Goal: Task Accomplishment & Management: Manage account settings

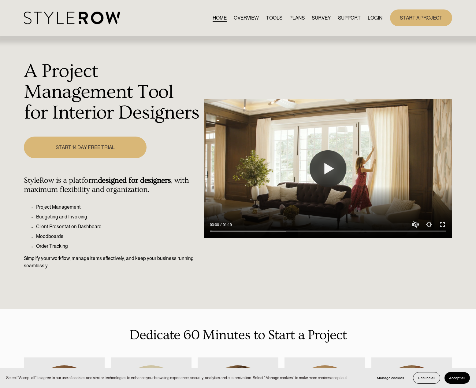
click at [374, 20] on link "LOGIN" at bounding box center [375, 18] width 15 height 8
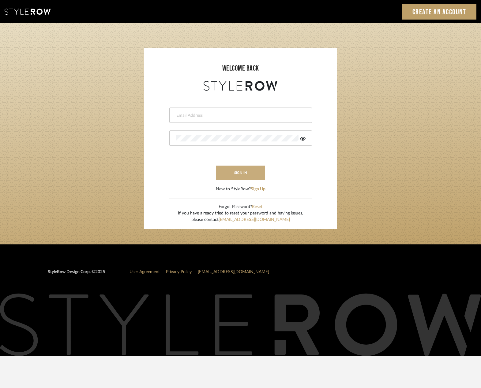
type input "madeleine@studiodb.com"
click at [252, 176] on button "sign in" at bounding box center [240, 173] width 49 height 14
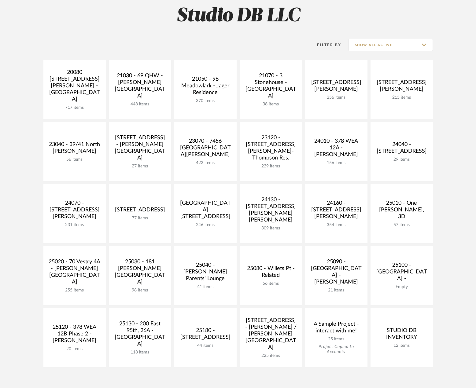
scroll to position [92, 0]
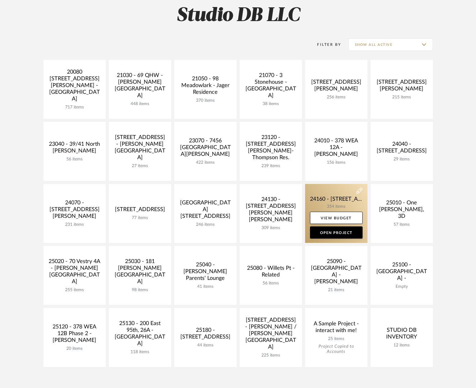
click at [315, 198] on link at bounding box center [336, 213] width 62 height 59
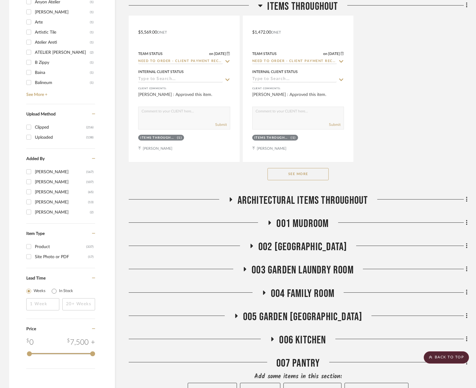
scroll to position [948, 0]
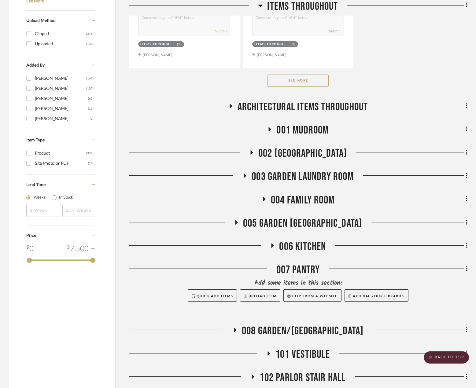
click at [299, 148] on span "002 [GEOGRAPHIC_DATA]" at bounding box center [302, 153] width 89 height 13
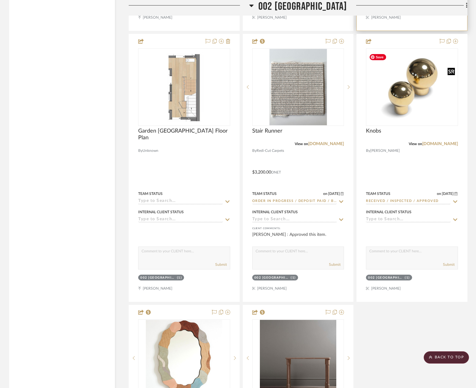
scroll to position [1285, 0]
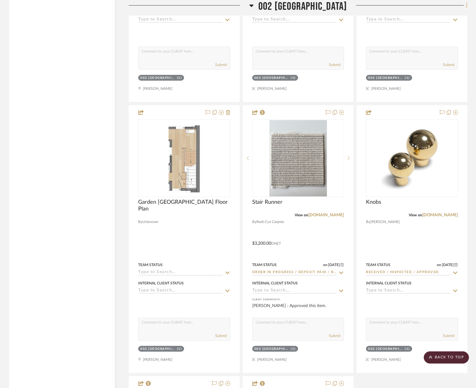
click at [467, 6] on icon at bounding box center [466, 5] width 1 height 5
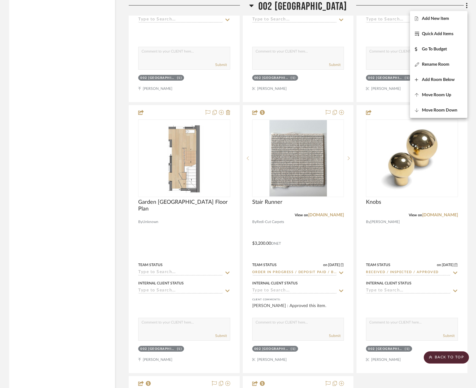
click at [472, 206] on div at bounding box center [238, 194] width 476 height 388
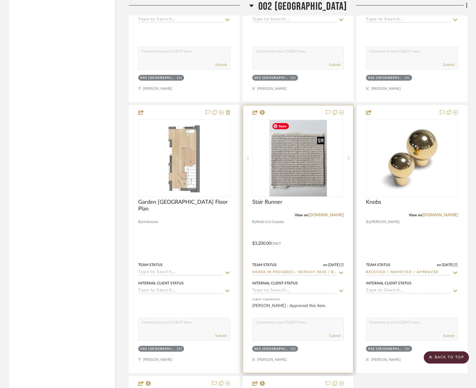
click at [275, 181] on img "0" at bounding box center [299, 158] width 58 height 76
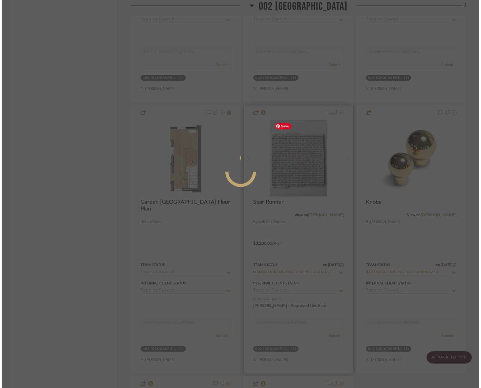
scroll to position [0, 0]
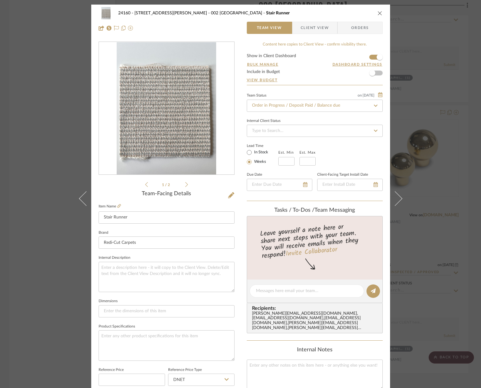
click at [441, 114] on div "24160 - 214 E 18th Street - Satow Elliot 002 GARDEN STAIR HALL Stair Runner Tea…" at bounding box center [240, 194] width 481 height 388
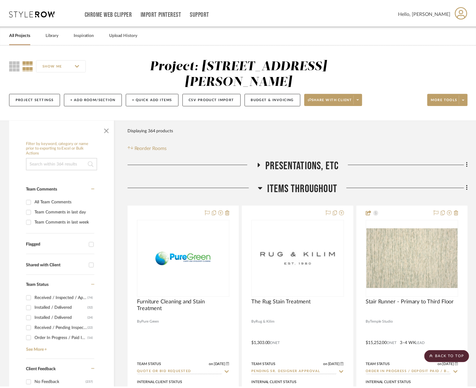
scroll to position [1285, 0]
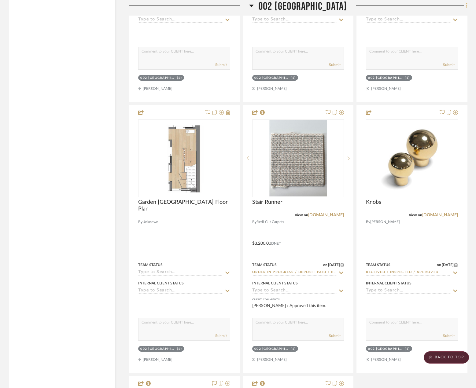
click at [467, 4] on icon at bounding box center [467, 5] width 2 height 7
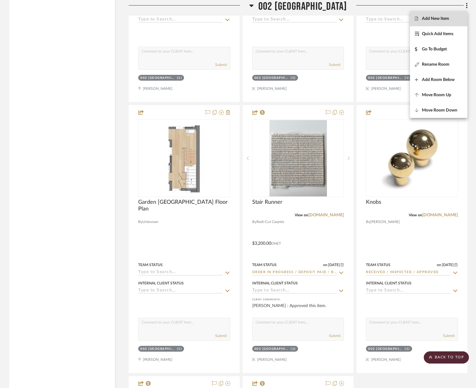
click at [446, 19] on span "Add New Item" at bounding box center [435, 18] width 27 height 5
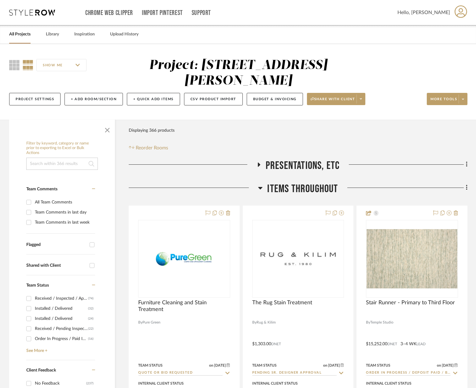
click at [294, 191] on span "Items Throughout" at bounding box center [302, 189] width 71 height 13
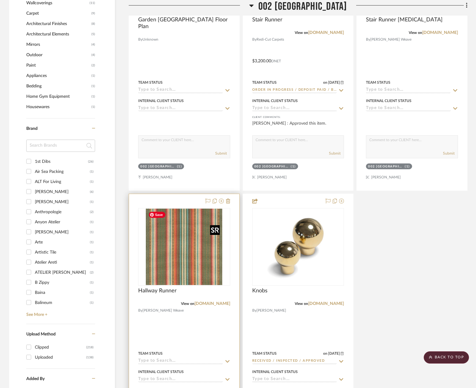
scroll to position [642, 0]
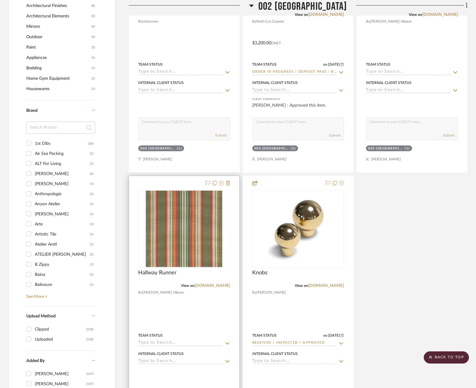
click at [192, 307] on div at bounding box center [184, 310] width 110 height 268
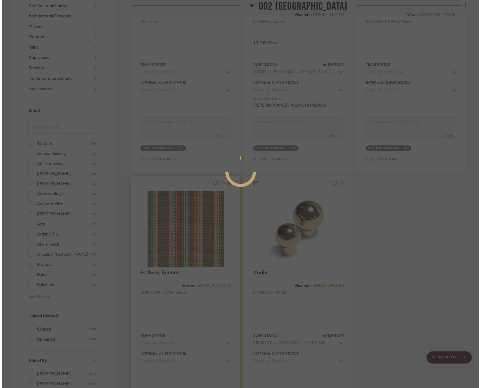
scroll to position [0, 0]
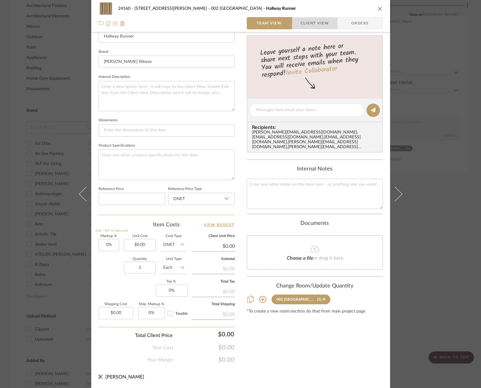
click at [317, 20] on span "Client View" at bounding box center [314, 23] width 28 height 12
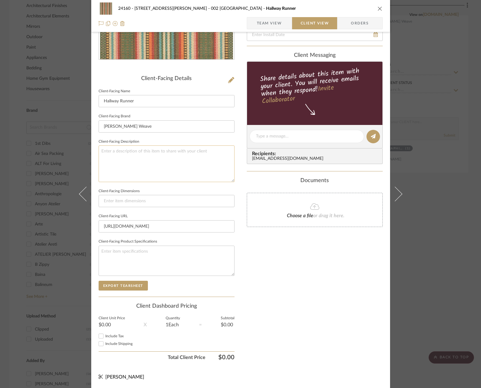
click at [188, 163] on textarea at bounding box center [167, 164] width 136 height 36
drag, startPoint x: 152, startPoint y: 154, endPoint x: 124, endPoint y: 154, distance: 28.1
click at [124, 154] on textarea "Description: Hallway Runner by Woodard Weave || Colorway:" at bounding box center [167, 164] width 136 height 36
click at [203, 152] on textarea "Description: Bristol by Woodard Weave || Colorway:" at bounding box center [167, 164] width 136 height 36
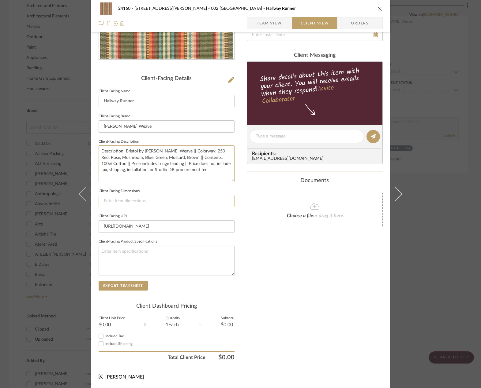
type textarea "Description: Bristol by Woodard Weave || Colorway: 250 Red, Rose, Mushroom, Blu…"
click at [230, 202] on input at bounding box center [167, 201] width 136 height 12
drag, startPoint x: 196, startPoint y: 170, endPoint x: 173, endPoint y: 168, distance: 23.9
click at [174, 170] on textarea "Description: Bristol by Woodard Weave || Colorway: 250 Red, Rose, Mushroom, Blu…" at bounding box center [167, 164] width 136 height 36
drag, startPoint x: 160, startPoint y: 152, endPoint x: 152, endPoint y: 147, distance: 8.8
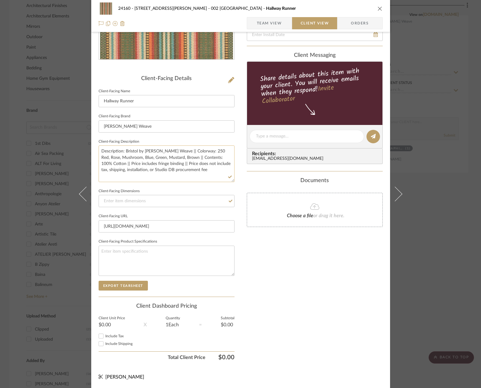
click at [152, 147] on textarea "Description: Bristol by Woodard Weave || Colorway: 250 Red, Rose, Mushroom, Blu…" at bounding box center [167, 164] width 136 height 36
drag, startPoint x: 201, startPoint y: 176, endPoint x: -17, endPoint y: 139, distance: 220.3
click at [206, 205] on input at bounding box center [167, 201] width 136 height 12
click at [426, 254] on div "24160 - 214 E 18th Street - Satow Elliot 002 GARDEN STAIR HALL Hallway Runner T…" at bounding box center [240, 194] width 481 height 388
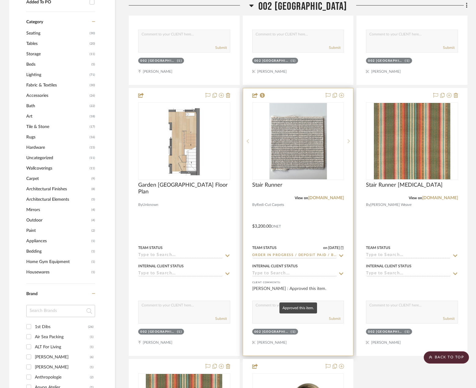
scroll to position [306, 0]
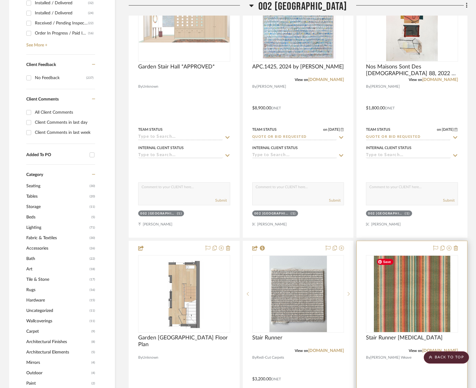
click at [391, 367] on div at bounding box center [412, 375] width 110 height 268
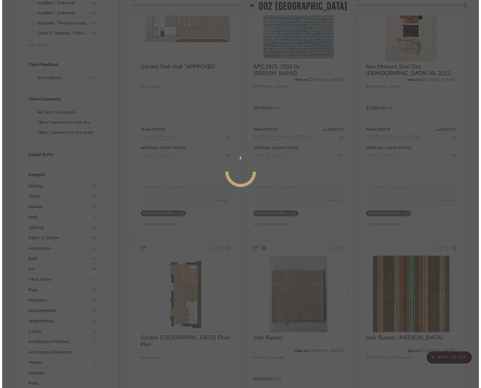
scroll to position [0, 0]
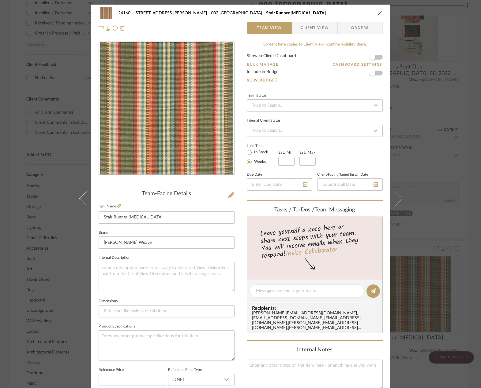
click at [296, 30] on span "button" at bounding box center [296, 28] width 8 height 12
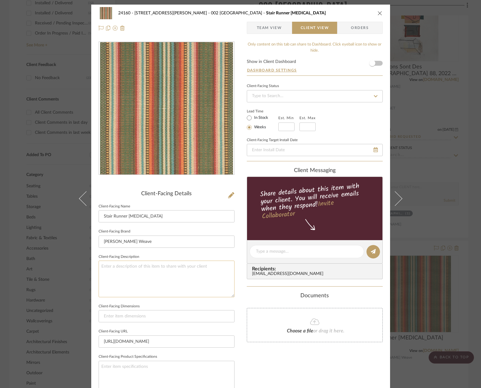
click at [166, 283] on textarea at bounding box center [167, 279] width 136 height 36
paste textarea "Description: Bristol by Woodard Weave || Colorway: 250 Red, Rose, Mushroom, Blu…"
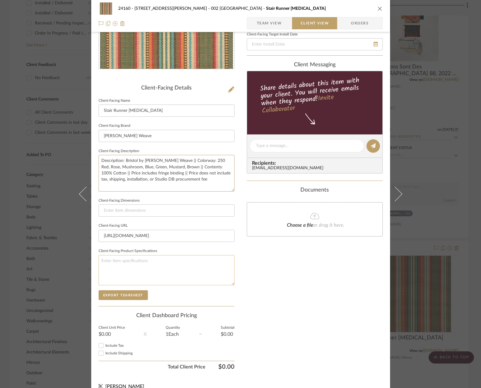
scroll to position [115, 0]
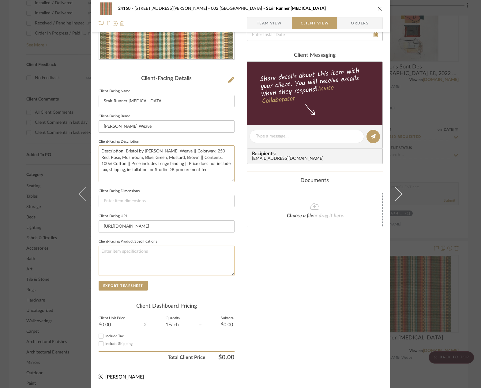
type textarea "Description: Bristol by Woodard Weave || Colorway: 250 Red, Rose, Mushroom, Blu…"
click at [180, 264] on textarea at bounding box center [167, 261] width 136 height 30
click at [270, 27] on span "Team View" at bounding box center [269, 23] width 25 height 12
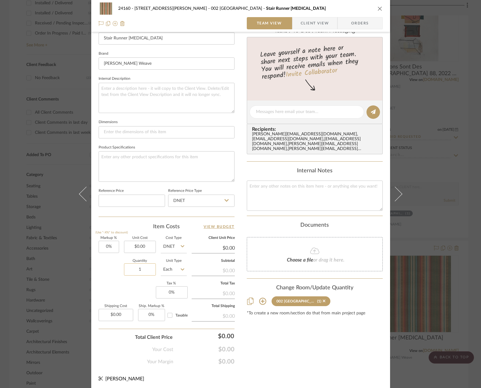
scroll to position [181, 0]
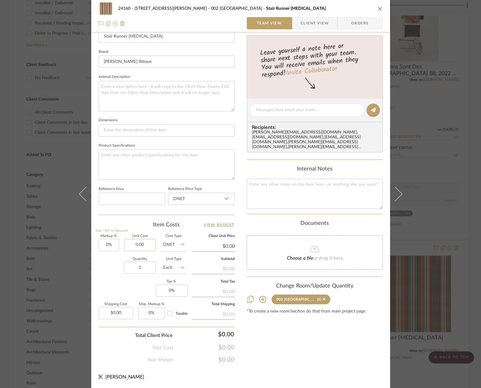
click at [143, 246] on input "0.00" at bounding box center [140, 245] width 32 height 12
type input "$0.00"
click at [300, 20] on span "Client View" at bounding box center [314, 23] width 28 height 12
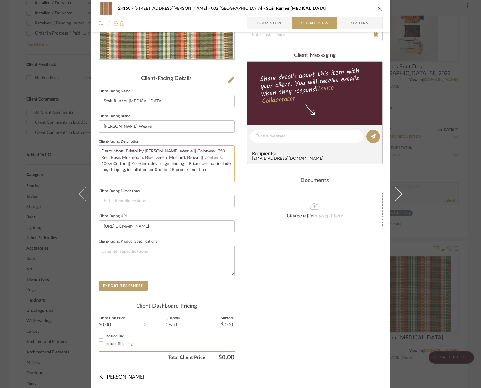
drag, startPoint x: 126, startPoint y: 166, endPoint x: 136, endPoint y: 165, distance: 10.4
click at [136, 165] on textarea "Description: Bristol by Woodard Weave || Colorway: 250 Red, Rose, Mushroom, Blu…" at bounding box center [167, 164] width 136 height 36
type textarea "Description: Bristol by Woodard Weave || Colorway: 250 Red, Rose, Mushroom, Blu…"
click at [151, 225] on input "https://www.woodardweave.com/products/bristol" at bounding box center [167, 227] width 136 height 12
click at [241, 24] on div "24160 - 214 E 18th Street - Satow Elliot 002 GARDEN STAIR HALL Stair Runner Opt…" at bounding box center [240, 16] width 299 height 32
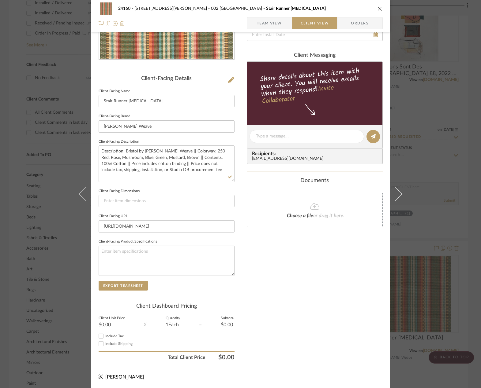
click at [249, 24] on span "button" at bounding box center [252, 23] width 10 height 12
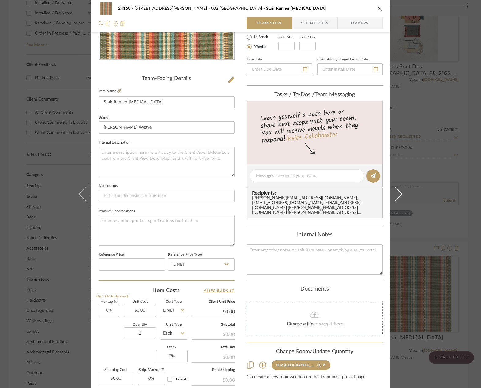
click at [292, 24] on span "button" at bounding box center [296, 23] width 8 height 12
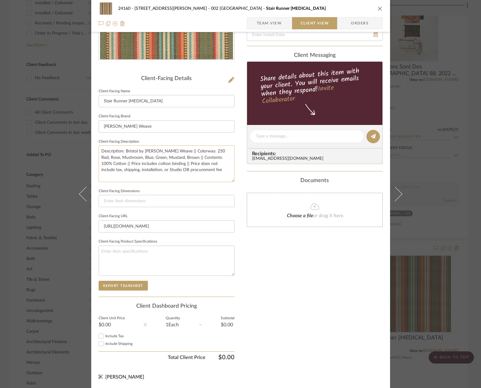
click at [154, 165] on textarea "Description: Bristol by Woodard Weave || Colorway: 250 Red, Rose, Mushroom, Blu…" at bounding box center [167, 164] width 136 height 36
type textarea "Description: Bristol by Woodard Weave || Colorway: 250 Red, Rose, Mushroom, Blu…"
click at [176, 199] on input at bounding box center [167, 201] width 136 height 12
click at [259, 26] on span "Team View" at bounding box center [269, 23] width 25 height 12
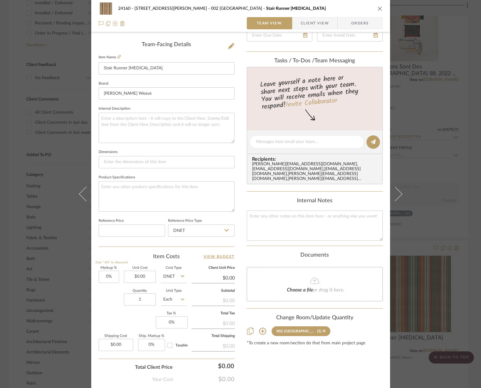
scroll to position [181, 0]
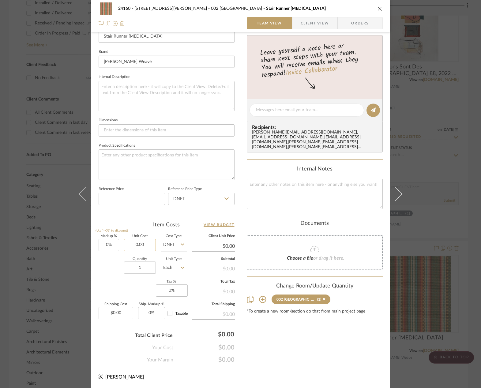
click at [139, 247] on input "0.00" at bounding box center [140, 245] width 32 height 12
type input "$1,025.72"
click at [193, 328] on div "Total Client Price $0.00" at bounding box center [167, 333] width 136 height 12
type input "$1,025.72"
click at [318, 24] on span "Client View" at bounding box center [314, 23] width 28 height 12
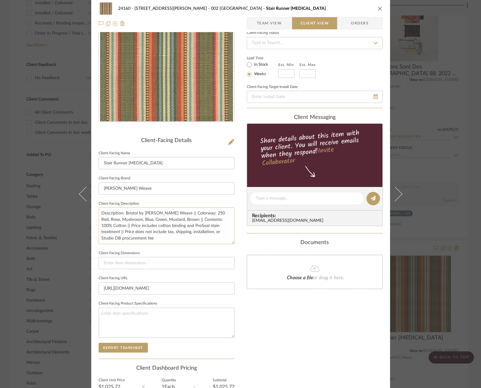
scroll to position [0, 0]
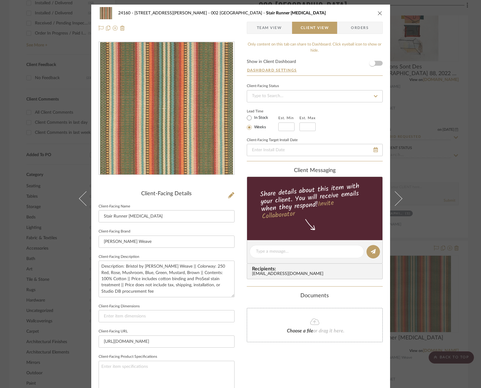
click at [259, 31] on span "Team View" at bounding box center [269, 28] width 25 height 12
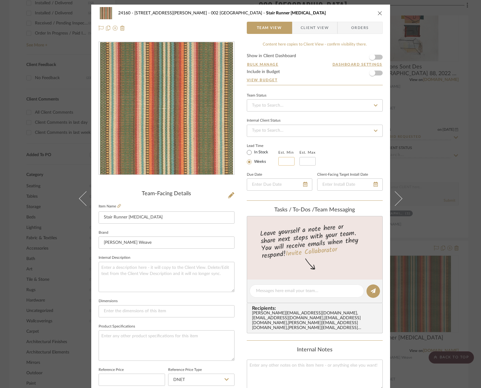
click at [282, 158] on input "text" at bounding box center [286, 161] width 16 height 9
drag, startPoint x: 245, startPoint y: 151, endPoint x: 250, endPoint y: 170, distance: 19.7
click at [245, 151] on input "In Stock" at bounding box center [248, 152] width 7 height 7
radio input "true"
click at [452, 122] on div "24160 - 214 E 18th Street - Satow Elliot 002 GARDEN STAIR HALL Stair Runner Opt…" at bounding box center [240, 194] width 481 height 388
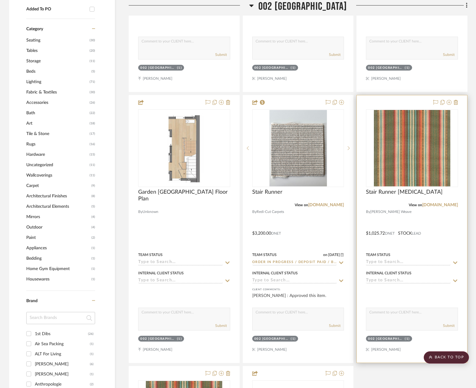
scroll to position [459, 0]
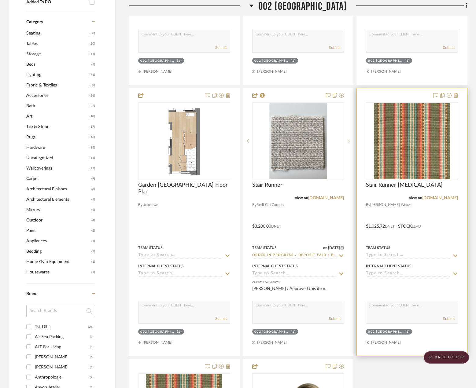
click at [423, 239] on div at bounding box center [412, 222] width 110 height 268
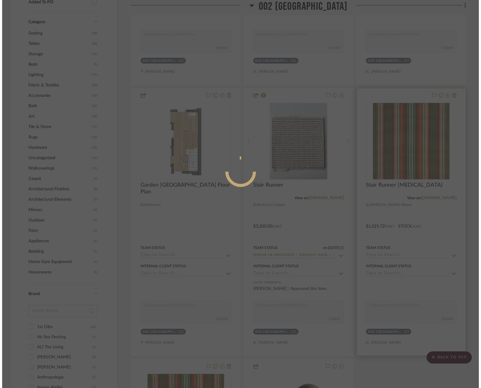
scroll to position [0, 0]
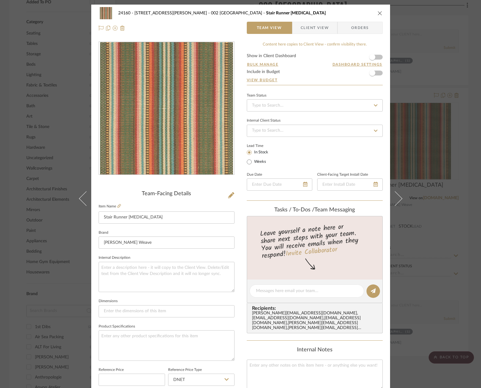
click at [301, 29] on span "Client View" at bounding box center [314, 28] width 28 height 12
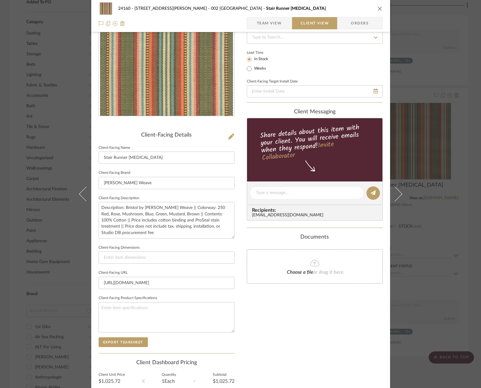
scroll to position [115, 0]
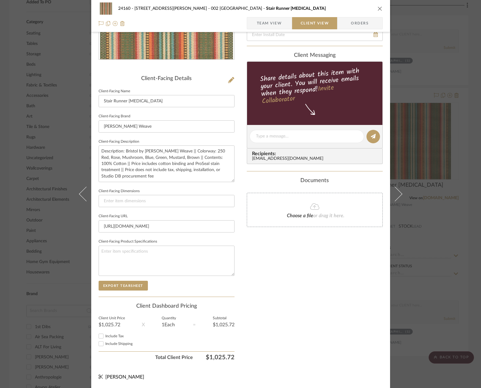
click at [431, 273] on div "24160 - 214 E 18th Street - Satow Elliot 002 GARDEN STAIR HALL Stair Runner Opt…" at bounding box center [240, 194] width 481 height 388
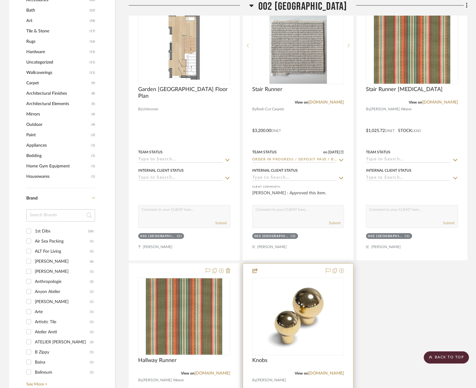
scroll to position [612, 0]
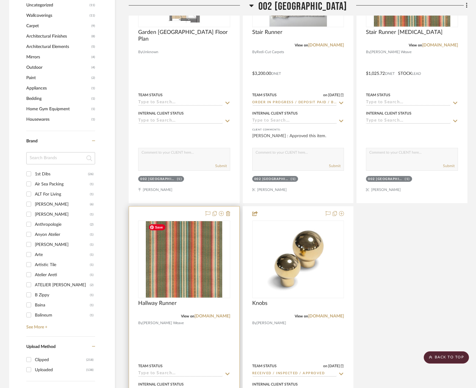
click at [205, 346] on div at bounding box center [184, 341] width 110 height 268
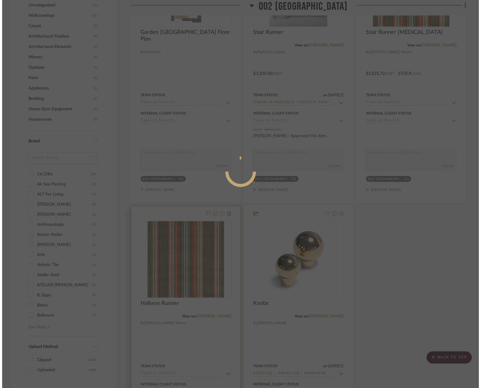
scroll to position [0, 0]
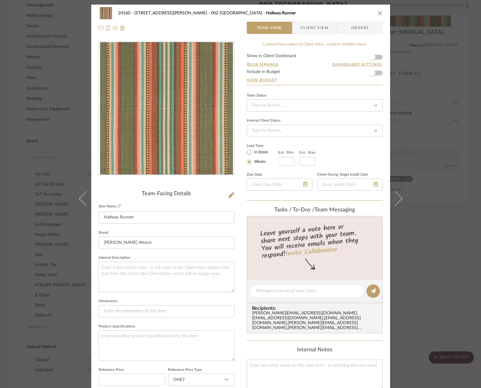
click at [317, 24] on span "Client View" at bounding box center [314, 28] width 28 height 12
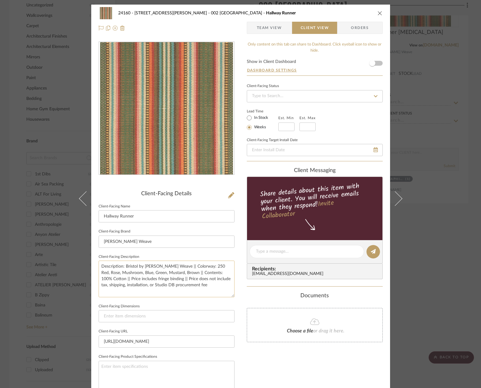
drag, startPoint x: 125, startPoint y: 279, endPoint x: 152, endPoint y: 281, distance: 26.4
click at [152, 281] on textarea "Description: Bristol by Woodard Weave || Colorway: 250 Red, Rose, Mushroom, Blu…" at bounding box center [167, 279] width 136 height 36
click at [166, 293] on textarea "Description: Bristol by Woodard Weave || Colorway: 250 Red, Rose, Mushroom, Blu…" at bounding box center [167, 279] width 136 height 36
type textarea "Description: Bristol by Woodard Weave || Colorway: 250 Red, Rose, Mushroom, Blu…"
click at [256, 116] on label "In Stock" at bounding box center [260, 118] width 15 height 6
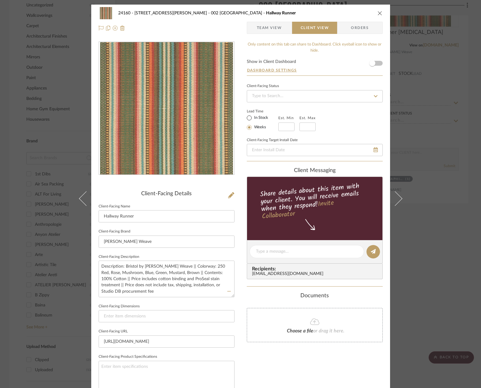
click at [253, 116] on input "In Stock" at bounding box center [248, 117] width 7 height 7
radio input "true"
click at [271, 31] on span "Team View" at bounding box center [269, 28] width 25 height 12
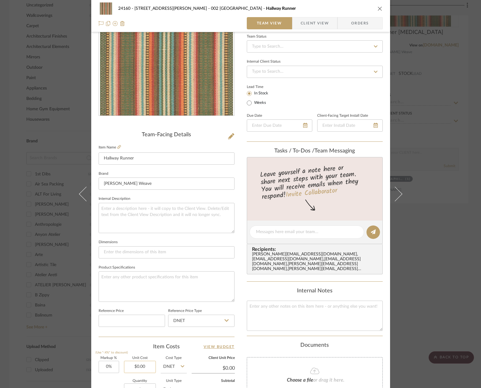
scroll to position [122, 0]
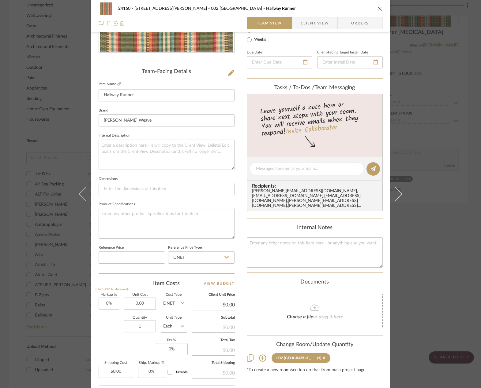
click at [138, 299] on input "0.00" at bounding box center [140, 304] width 32 height 12
type input "$1,025.72"
click at [147, 228] on textarea at bounding box center [167, 223] width 136 height 30
type input "$1,025.72"
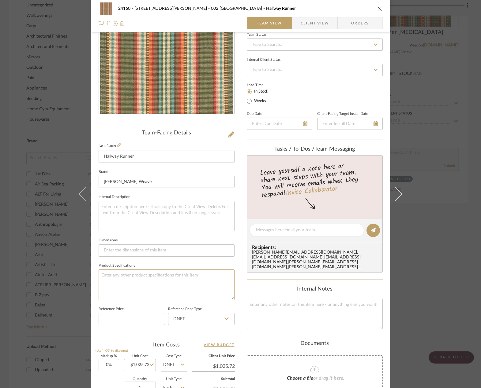
scroll to position [0, 0]
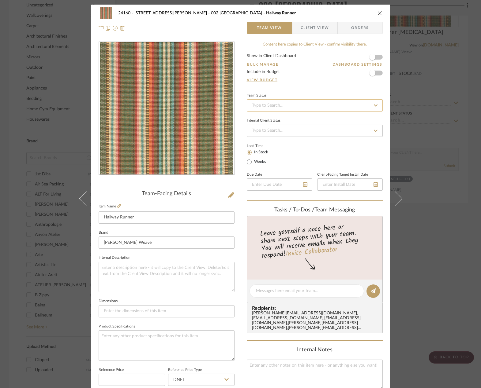
click at [299, 105] on input at bounding box center [315, 105] width 136 height 12
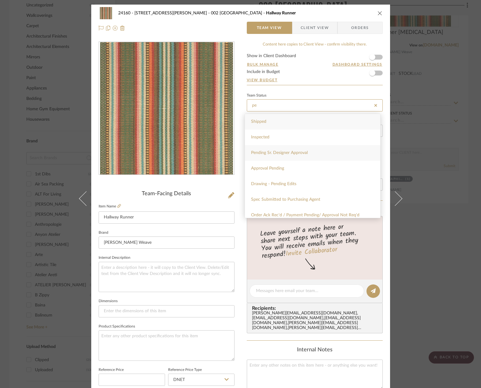
type input "pe"
click at [312, 152] on div "Pending Sr. Designer Approval" at bounding box center [312, 153] width 135 height 16
type input "10/15/2025"
type input "Pending Sr. Designer Approval"
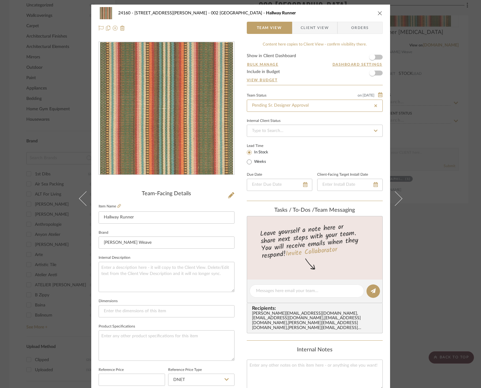
type input "10/15/2025"
type input "Pending Sr. Designer Approval"
click at [425, 105] on div "24160 - 214 E 18th Street - Satow Elliot 002 GARDEN STAIR HALL Hallway Runner T…" at bounding box center [240, 194] width 481 height 388
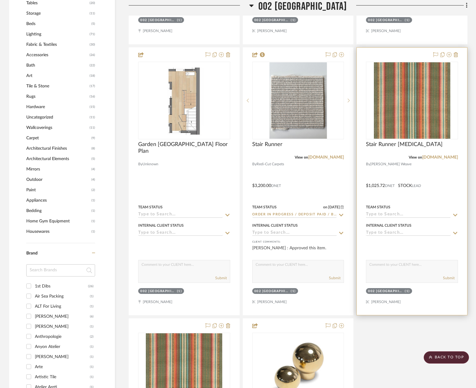
scroll to position [489, 0]
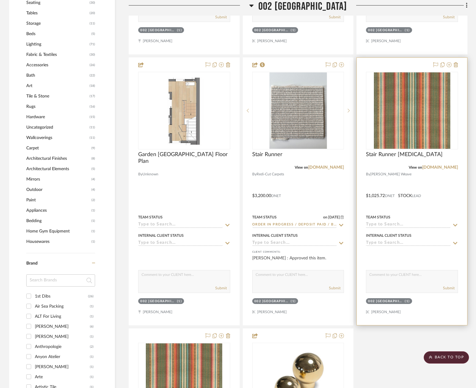
click at [423, 188] on div at bounding box center [412, 192] width 110 height 268
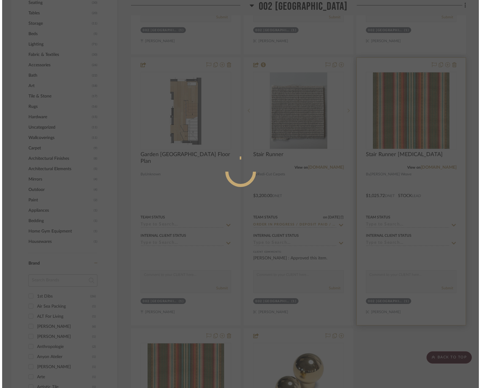
scroll to position [0, 0]
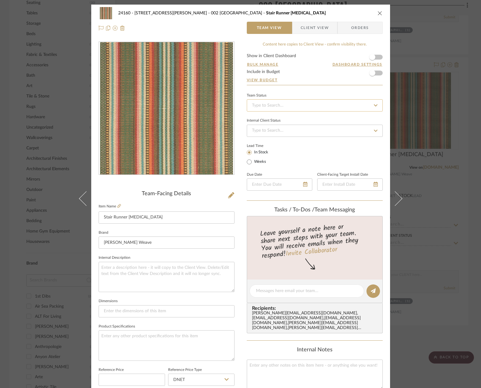
click at [282, 108] on input at bounding box center [315, 105] width 136 height 12
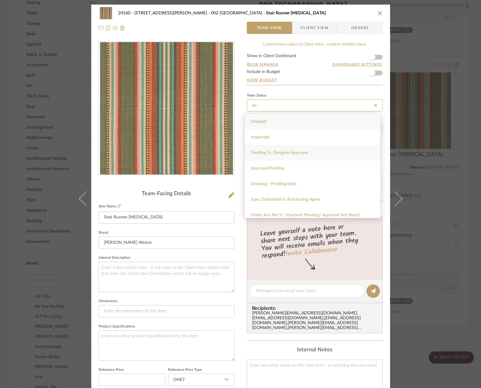
type input "pe"
click at [297, 156] on div "Pending Sr. Designer Approval" at bounding box center [312, 153] width 135 height 16
type input "10/15/2025"
type input "Pending Sr. Designer Approval"
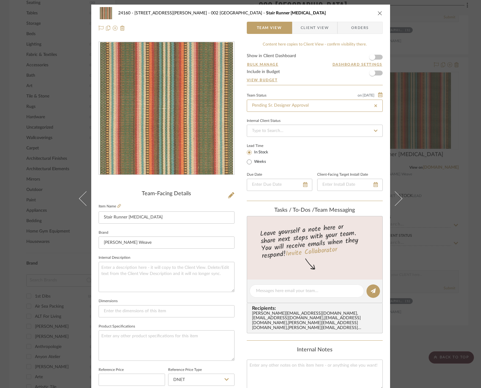
type input "10/15/2025"
type input "Pending Sr. Designer Approval"
click at [431, 134] on div "24160 - 214 E 18th Street - Satow Elliot 002 GARDEN STAIR HALL Stair Runner Opt…" at bounding box center [240, 194] width 481 height 388
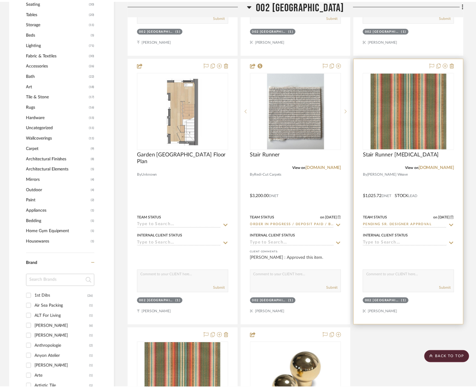
scroll to position [489, 0]
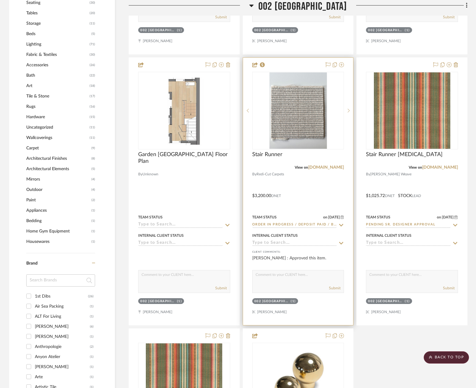
click at [329, 190] on div at bounding box center [298, 192] width 110 height 268
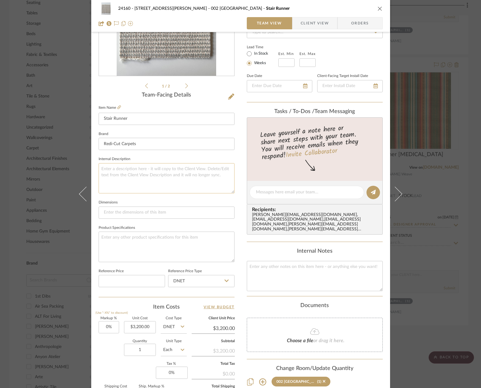
scroll to position [181, 0]
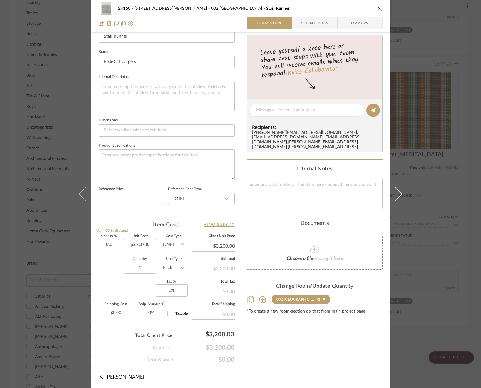
click at [309, 29] on span "Client View" at bounding box center [314, 23] width 28 height 12
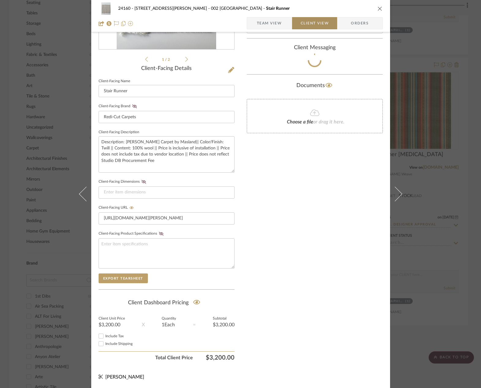
scroll to position [125, 0]
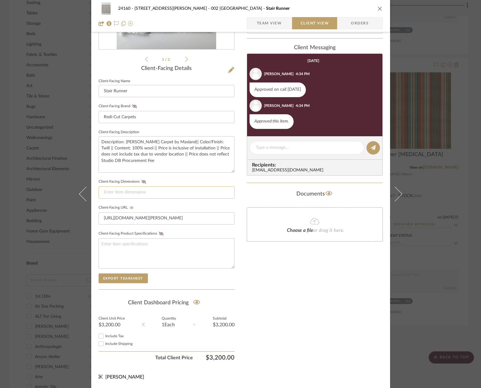
click at [176, 191] on input at bounding box center [167, 193] width 136 height 12
click at [175, 165] on textarea "Description: Weaver Carpet by Masland|| Color/Finish: Twill || Content: 100% wo…" at bounding box center [167, 154] width 136 height 36
click at [180, 194] on input at bounding box center [167, 193] width 136 height 12
click at [262, 28] on span "Team View" at bounding box center [269, 23] width 25 height 12
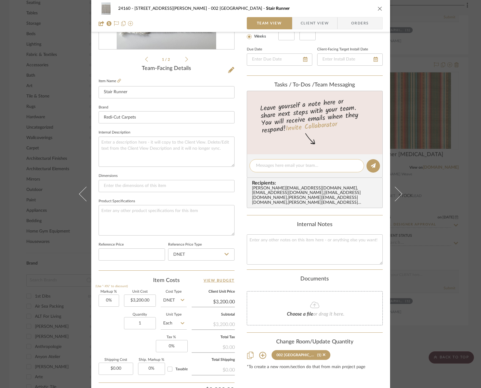
click at [289, 164] on textarea at bounding box center [307, 166] width 102 height 6
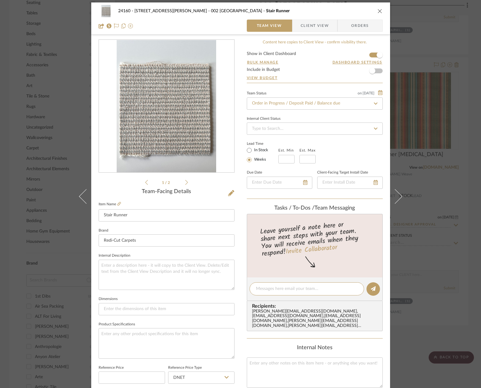
scroll to position [0, 0]
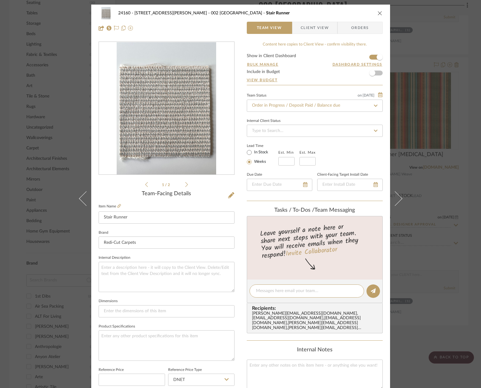
click at [464, 116] on div "24160 - 214 E 18th Street - Satow Elliot 002 GARDEN STAIR HALL Stair Runner Tea…" at bounding box center [240, 194] width 481 height 388
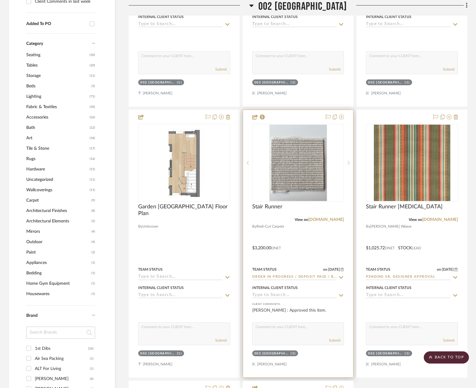
scroll to position [367, 0]
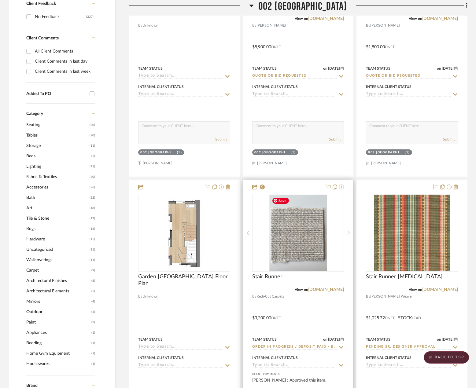
click at [329, 310] on div at bounding box center [298, 314] width 110 height 268
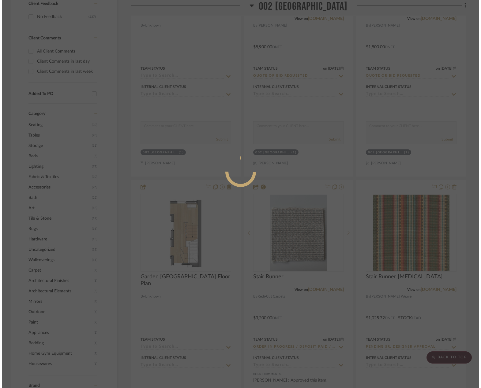
scroll to position [0, 0]
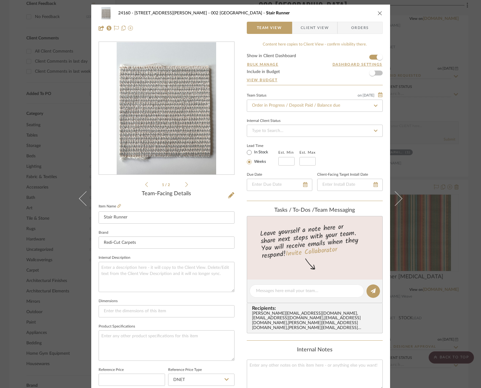
click at [312, 20] on div "24160 - 214 E 18th Street - Satow Elliot 002 GARDEN STAIR HALL Stair Runner Tea…" at bounding box center [240, 21] width 299 height 32
click at [454, 93] on div "24160 - 214 E 18th Street - Satow Elliot 002 GARDEN STAIR HALL Stair Runner Tea…" at bounding box center [240, 194] width 481 height 388
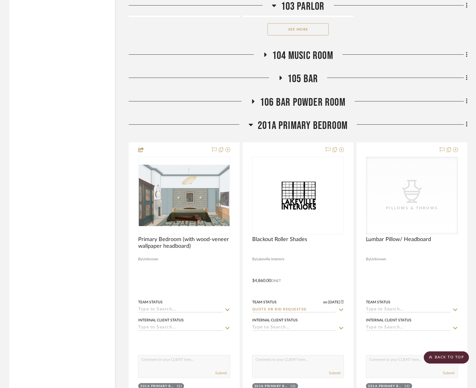
scroll to position [2111, 0]
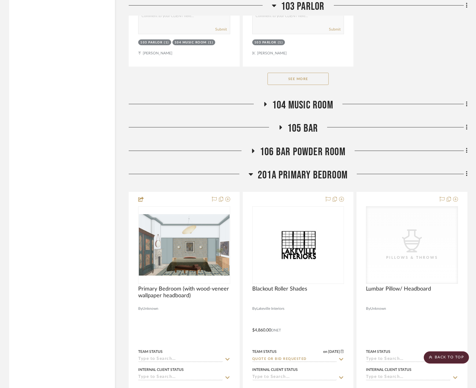
click at [290, 147] on span "106 BAR POWDER ROOM" at bounding box center [303, 152] width 86 height 13
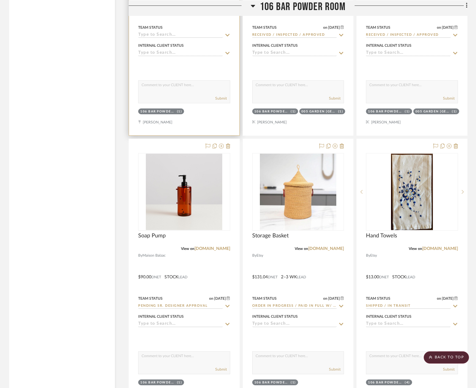
scroll to position [2417, 0]
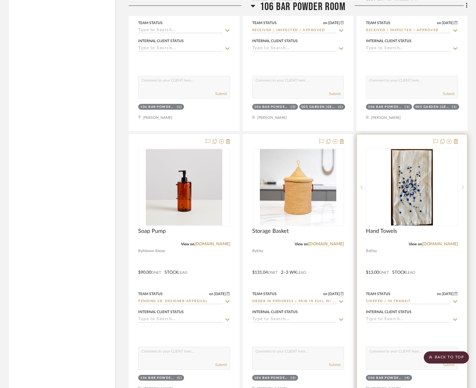
click at [413, 249] on div at bounding box center [412, 269] width 110 height 268
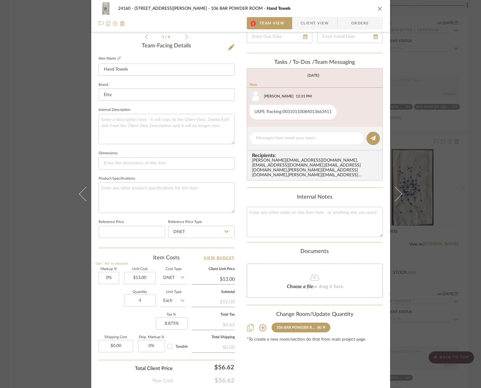
scroll to position [181, 0]
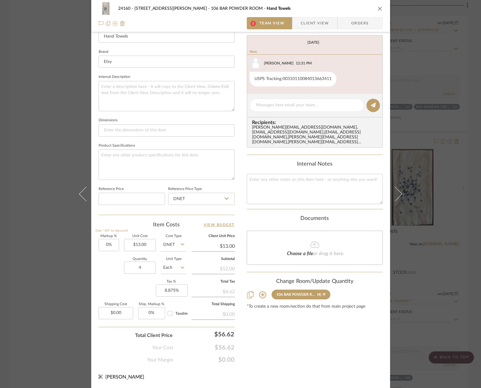
click at [259, 292] on icon at bounding box center [262, 295] width 7 height 7
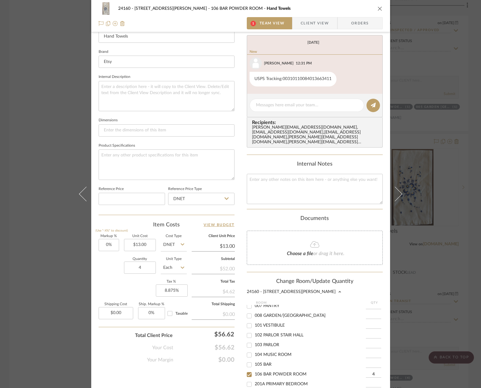
scroll to position [61, 0]
click at [263, 315] on span "005 GARDEN [GEOGRAPHIC_DATA]" at bounding box center [290, 317] width 70 height 4
click at [254, 314] on input "005 GARDEN [GEOGRAPHIC_DATA]" at bounding box center [249, 318] width 10 height 10
checkbox input "true"
type input "1"
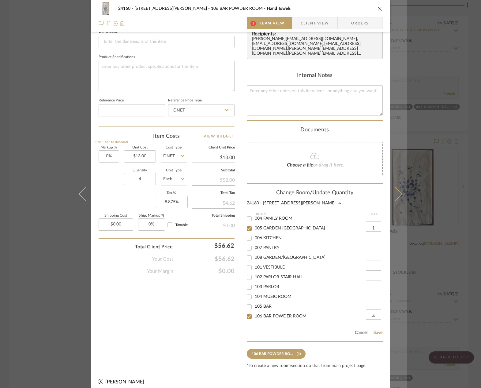
scroll to position [262, 0]
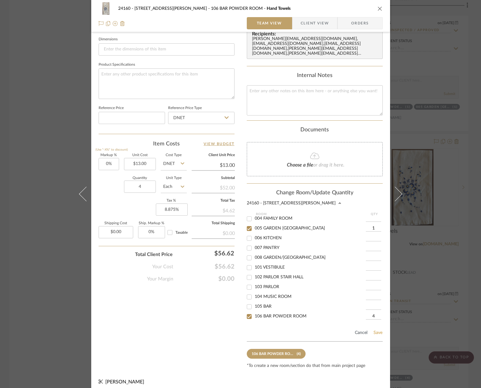
click at [375, 331] on button "Save" at bounding box center [377, 333] width 9 height 5
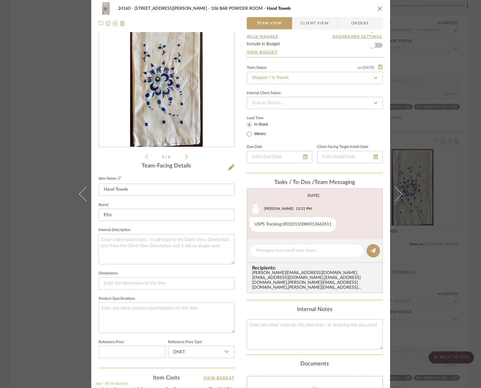
scroll to position [0, 0]
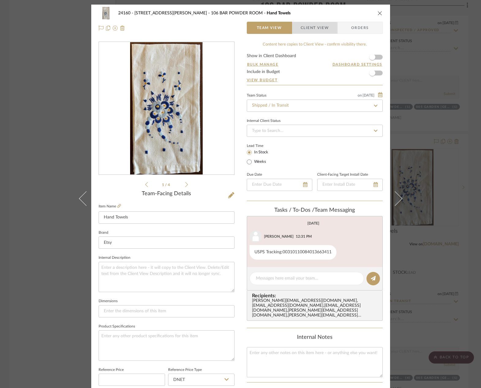
click at [301, 31] on span "Client View" at bounding box center [314, 28] width 28 height 12
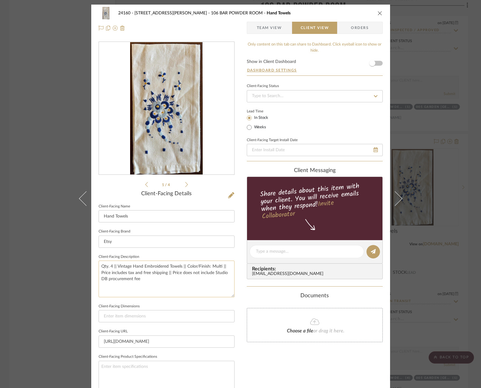
click at [158, 277] on textarea "Qty. 4 || Vintage Hand Embroidered Towels || Color/Finish: Multi || Price inclu…" at bounding box center [167, 279] width 136 height 36
click at [162, 278] on textarea "Qty. 4 || Vintage Hand Embroidered Towels || Color/Finish: Multi || Price inclu…" at bounding box center [167, 279] width 136 height 36
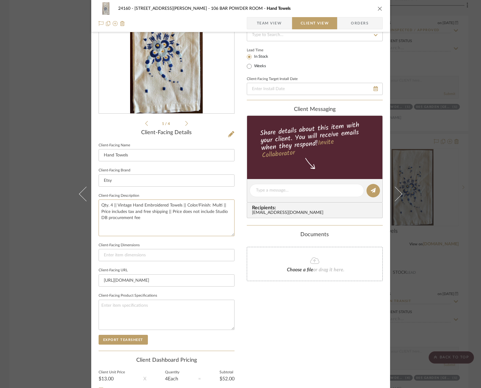
scroll to position [115, 0]
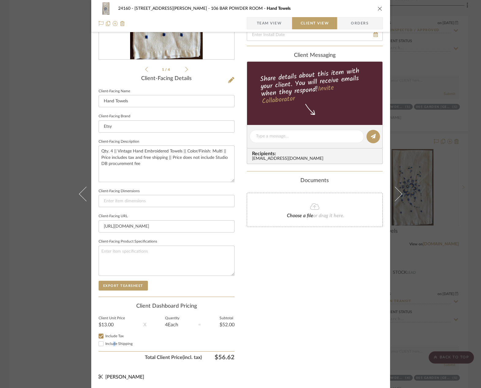
click at [112, 345] on span "Include Shipping" at bounding box center [118, 344] width 27 height 4
click at [105, 345] on input "Include Shipping" at bounding box center [100, 343] width 7 height 7
checkbox input "false"
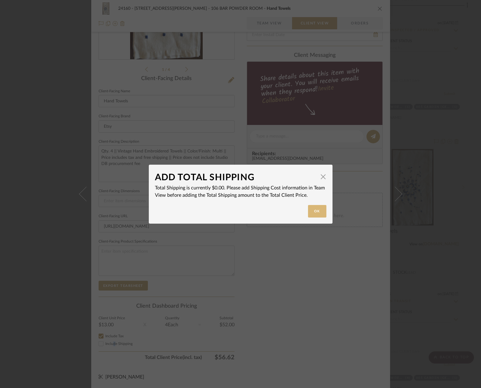
click at [318, 212] on button "Ok" at bounding box center [317, 211] width 18 height 13
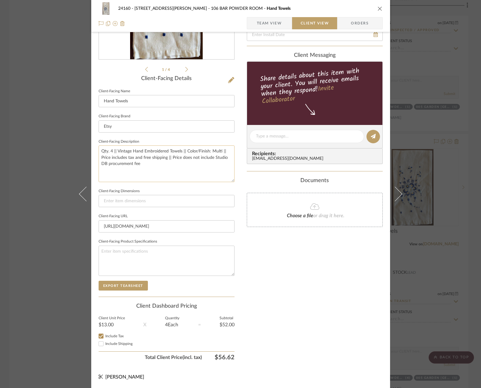
click at [174, 174] on textarea "Qty. 4 || Vintage Hand Embroidered Towels || Color/Finish: Multi || Price inclu…" at bounding box center [167, 164] width 136 height 36
click at [361, 290] on div "Only content on this tab can share to Dashboard. Click eyeball icon to show or …" at bounding box center [315, 145] width 136 height 438
click at [445, 254] on div "24160 - 214 E 18th Street - Satow Elliot 106 BAR POWDER ROOM Hand Towels Team V…" at bounding box center [240, 194] width 481 height 388
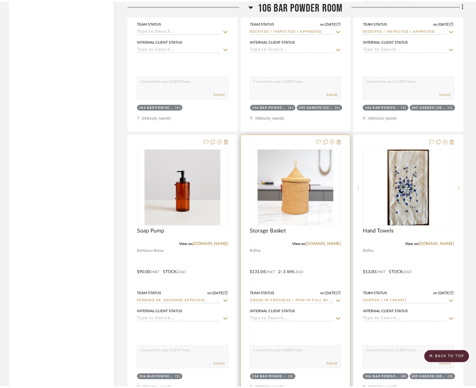
scroll to position [2417, 0]
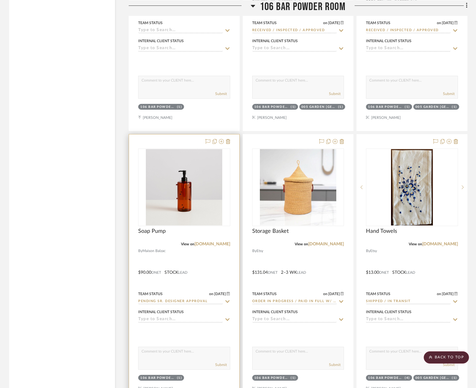
click at [224, 266] on div at bounding box center [184, 269] width 110 height 268
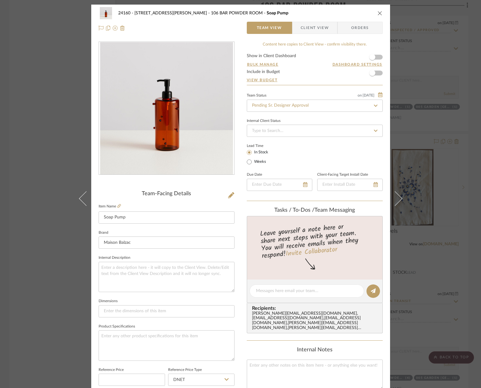
click at [300, 29] on span "Client View" at bounding box center [314, 28] width 28 height 12
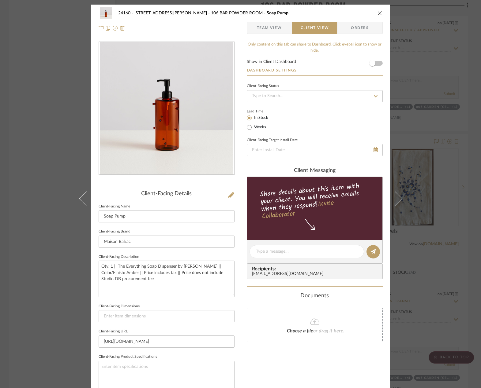
click at [428, 115] on div "24160 - 214 E 18th Street - Satow Elliot 106 BAR POWDER ROOM Soap Pump Team Vie…" at bounding box center [240, 194] width 481 height 388
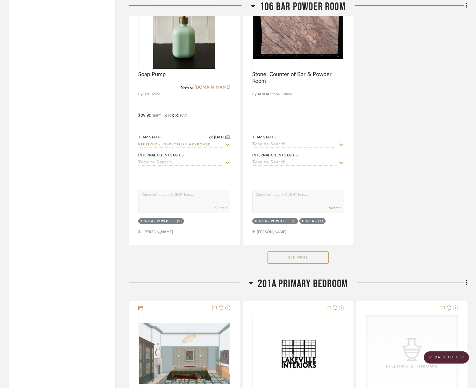
scroll to position [3028, 0]
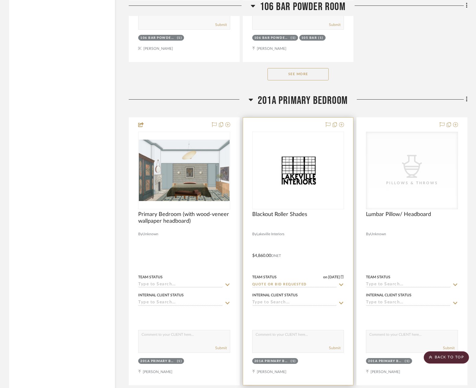
click at [296, 253] on div at bounding box center [298, 252] width 110 height 268
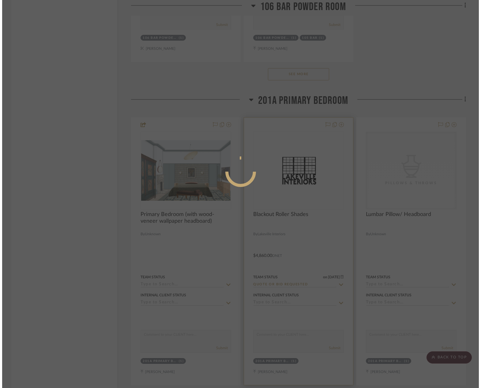
scroll to position [0, 0]
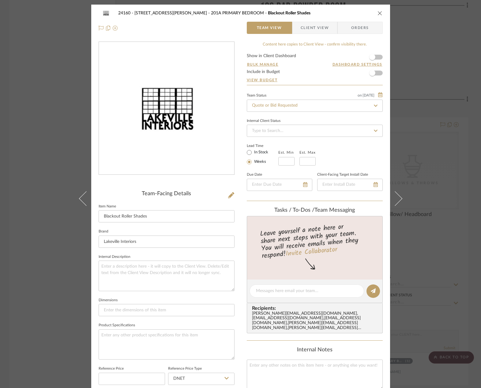
click at [314, 31] on span "Client View" at bounding box center [314, 28] width 28 height 12
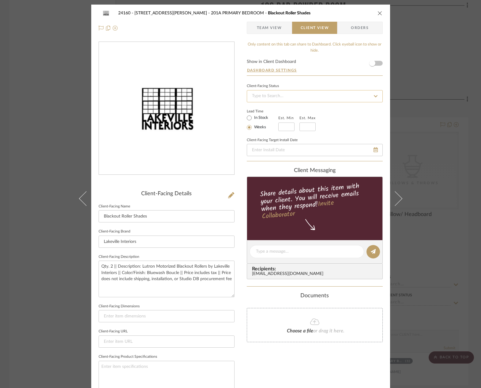
click at [361, 96] on input at bounding box center [315, 96] width 136 height 12
type input "P"
type input "pe"
click at [371, 96] on fa-icon at bounding box center [375, 96] width 9 height 7
type input "10/15/2025"
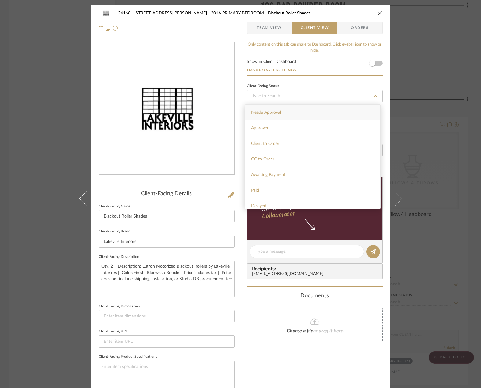
click at [274, 25] on span "Team View" at bounding box center [269, 28] width 25 height 12
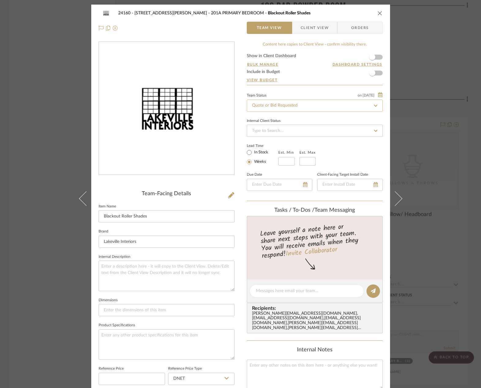
click at [300, 105] on input "Quote or Bid Requested" at bounding box center [315, 106] width 136 height 12
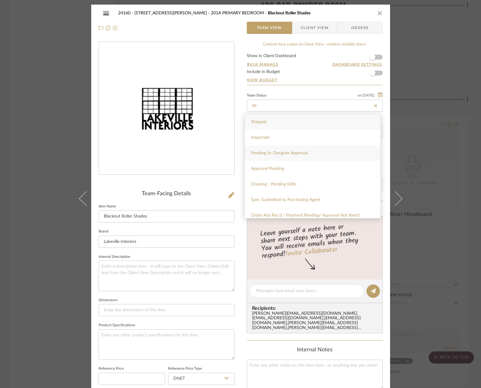
click at [309, 155] on div "Pending Sr. Designer Approval" at bounding box center [312, 154] width 135 height 16
type input "Pending Sr. Designer Approval"
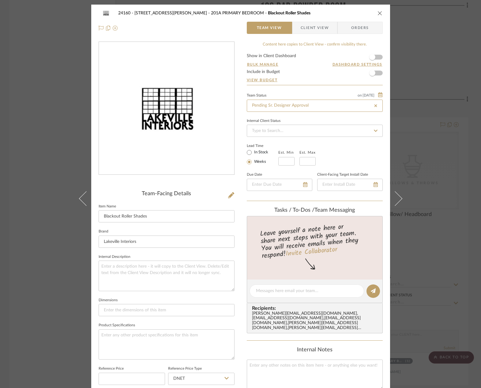
type input "Pending Sr. Designer Approval"
click at [417, 117] on div "24160 - 214 E 18th Street - Satow Elliot 201A PRIMARY BEDROOM Blackout Roller S…" at bounding box center [240, 194] width 481 height 388
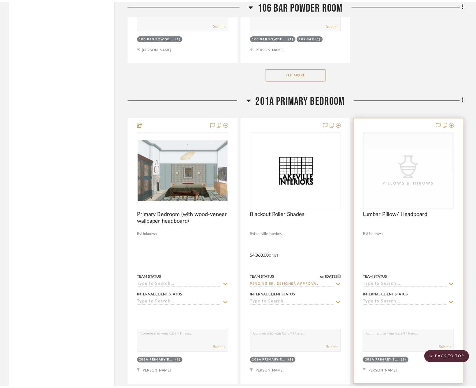
scroll to position [3028, 0]
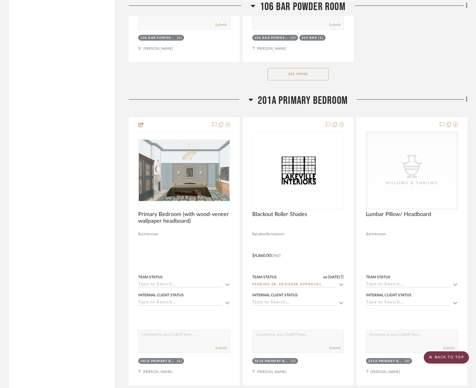
click at [452, 356] on scroll-to-top-button "BACK TO TOP" at bounding box center [446, 358] width 45 height 12
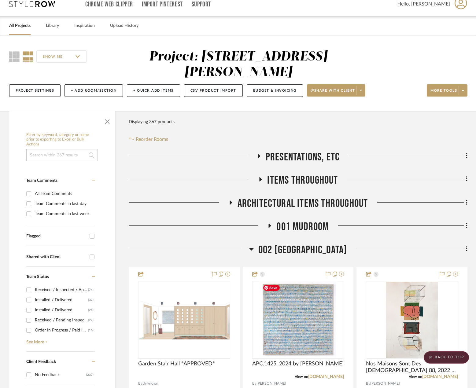
scroll to position [0, 0]
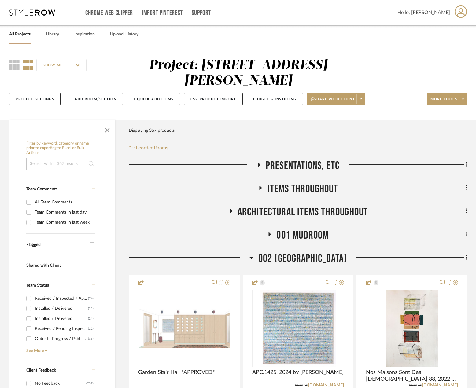
click at [319, 256] on span "002 [GEOGRAPHIC_DATA]" at bounding box center [302, 258] width 89 height 13
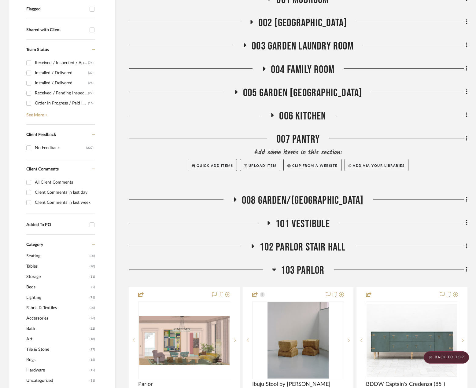
scroll to position [245, 0]
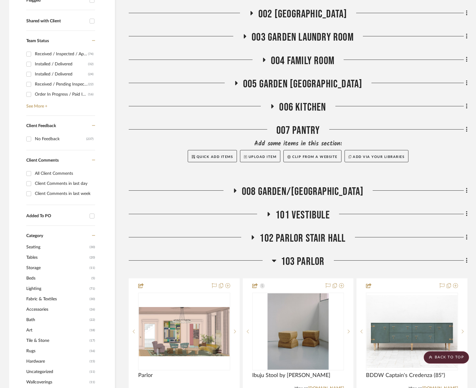
click at [298, 258] on span "103 PARLOR" at bounding box center [303, 261] width 44 height 13
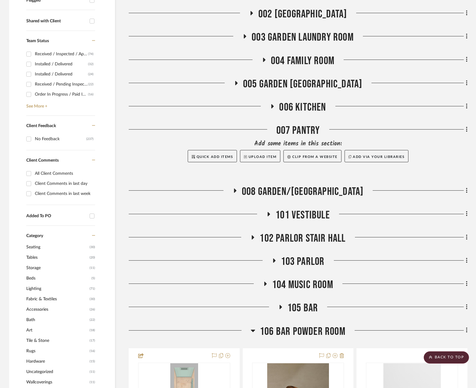
scroll to position [367, 0]
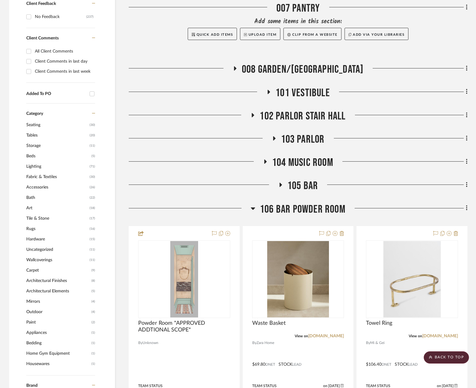
click at [296, 216] on div "106 BAR POWDER ROOM" at bounding box center [298, 211] width 339 height 16
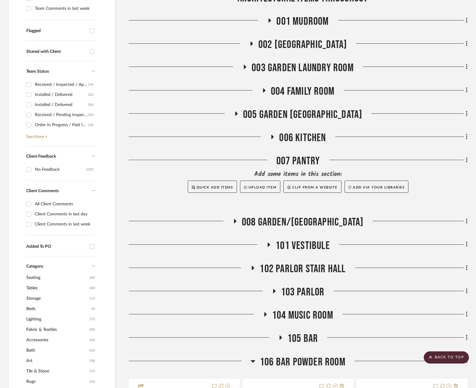
click at [306, 223] on span "008 GARDEN/[GEOGRAPHIC_DATA]" at bounding box center [303, 222] width 122 height 13
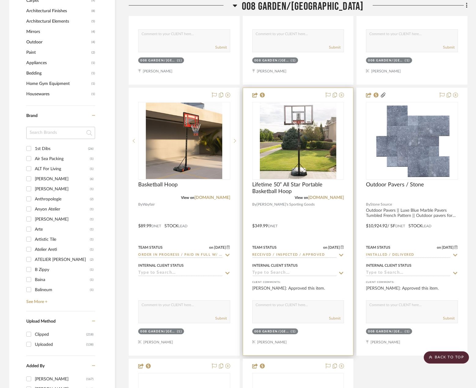
scroll to position [642, 0]
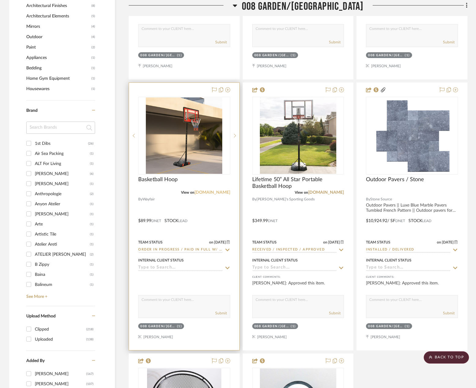
click at [217, 194] on link "wayfair.com" at bounding box center [213, 193] width 36 height 4
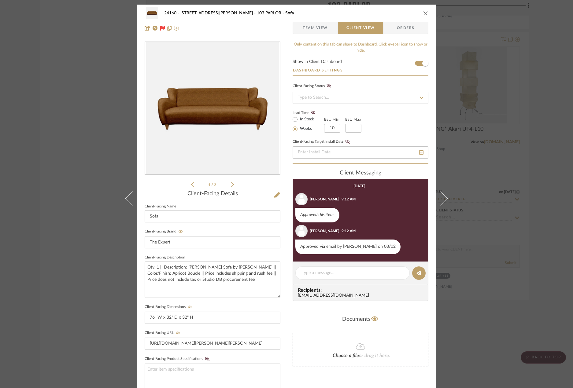
click at [527, 141] on div "24160 - 214 E 18th Street - Satow Elliot 103 PARLOR Sofa Team View Client View …" at bounding box center [286, 194] width 573 height 388
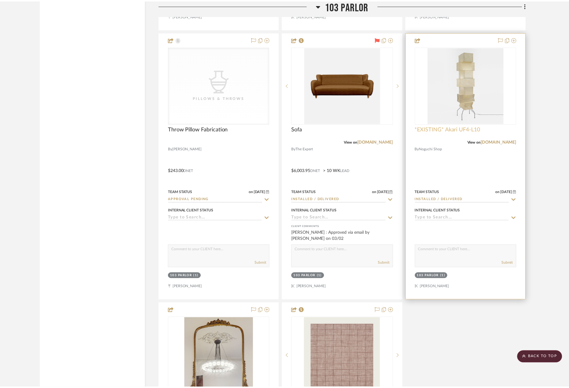
scroll to position [2691, 0]
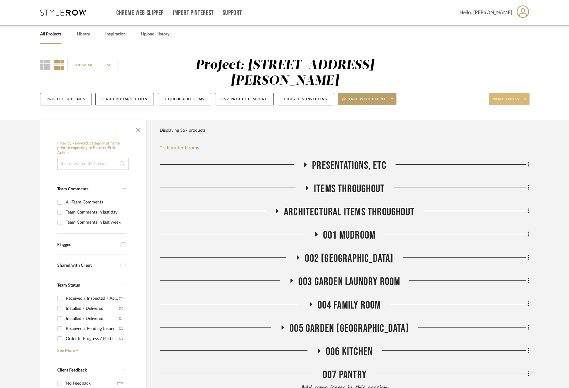
click at [526, 97] on span at bounding box center [525, 99] width 9 height 9
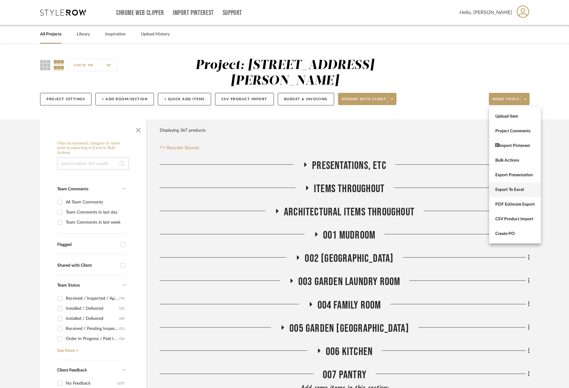
click at [505, 192] on span "Export To Excel" at bounding box center [514, 190] width 39 height 5
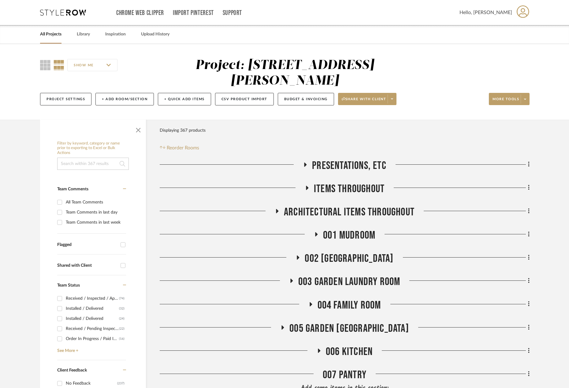
click at [319, 147] on div "Filter Products Displaying 367 products Reorder Rooms" at bounding box center [345, 138] width 370 height 27
